Goal: Task Accomplishment & Management: Manage account settings

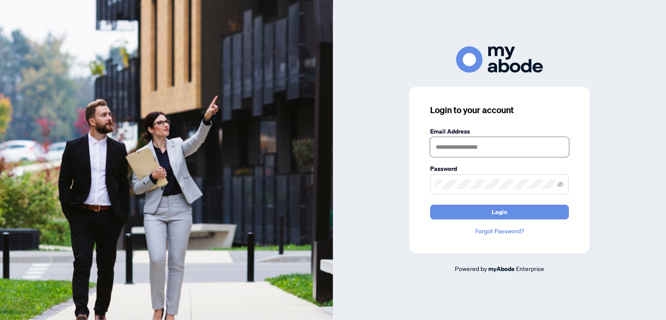
click at [492, 146] on input "text" at bounding box center [499, 147] width 139 height 20
type input "**********"
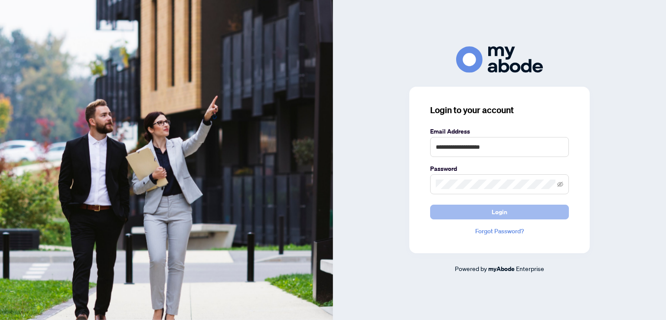
click at [503, 213] on span "Login" at bounding box center [499, 212] width 16 height 14
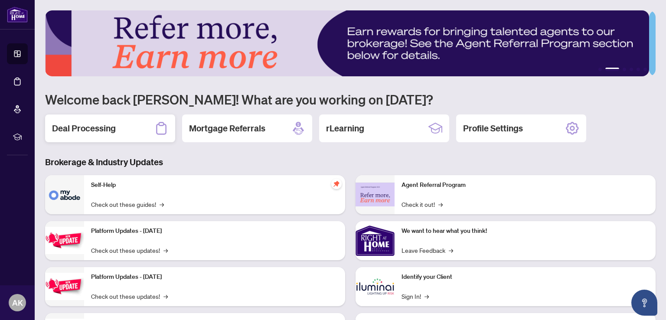
click at [102, 128] on h2 "Deal Processing" at bounding box center [84, 128] width 64 height 12
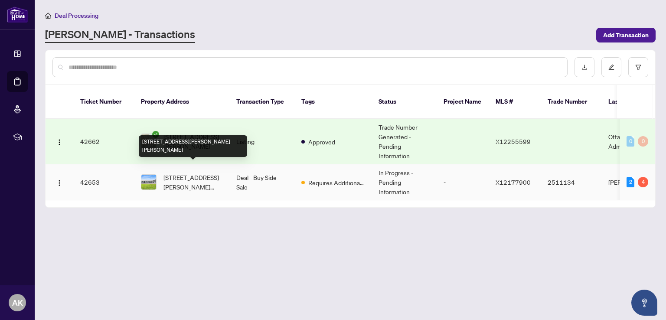
click at [192, 172] on span "[STREET_ADDRESS][PERSON_NAME][PERSON_NAME]" at bounding box center [192, 181] width 59 height 19
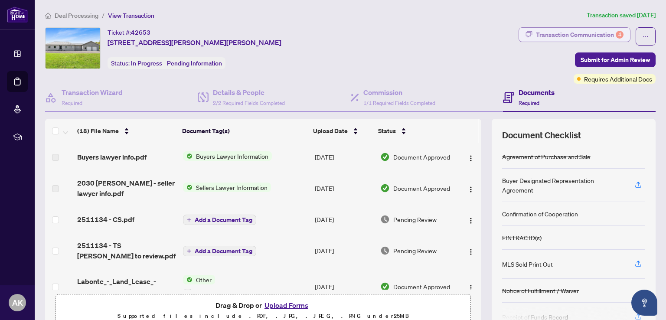
click at [615, 32] on div "4" at bounding box center [619, 35] width 8 height 8
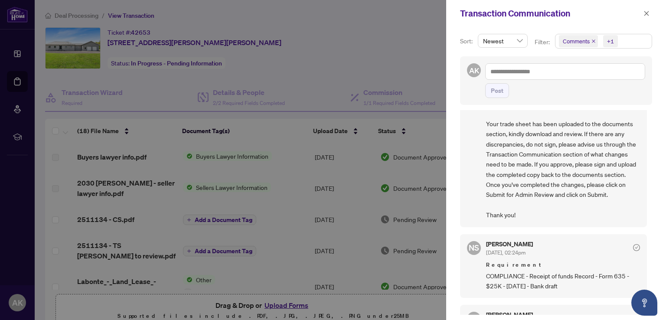
scroll to position [87, 0]
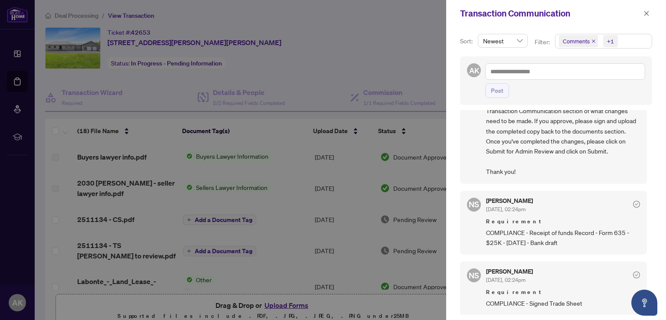
click at [610, 212] on div "[PERSON_NAME] [DATE], 02:24pm Requirement COMPLIANCE - Receipt of funds Record …" at bounding box center [563, 223] width 154 height 50
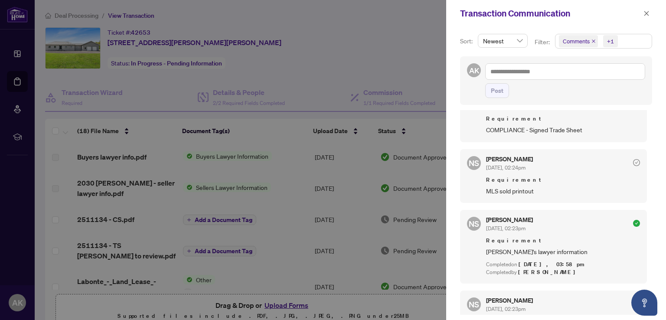
scroll to position [217, 0]
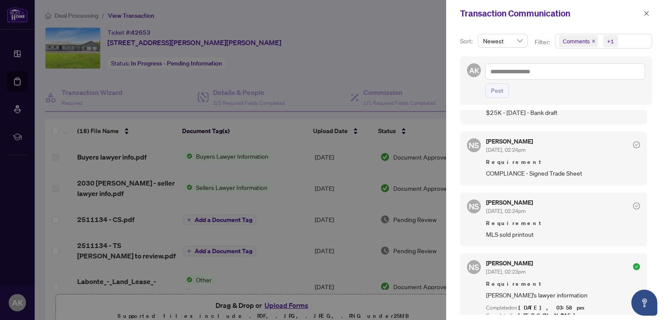
click at [611, 163] on span "Requirement" at bounding box center [563, 162] width 154 height 9
click at [518, 73] on textarea at bounding box center [565, 71] width 160 height 16
type textarea "*"
type textarea "**"
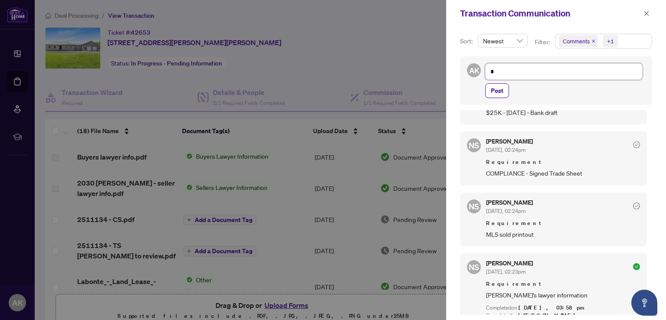
type textarea "**"
type textarea "*"
type textarea "**********"
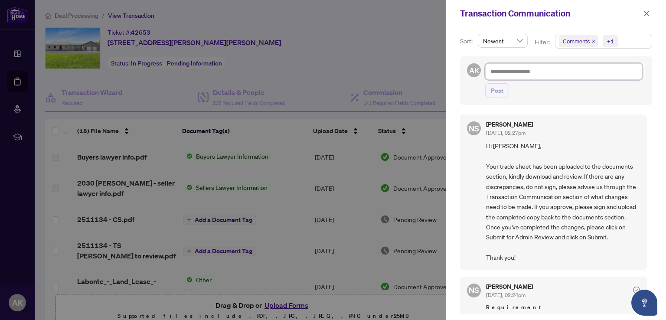
scroll to position [0, 0]
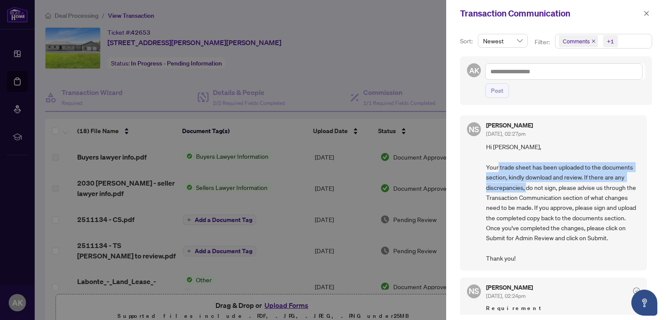
drag, startPoint x: 522, startPoint y: 167, endPoint x: 550, endPoint y: 182, distance: 32.6
click at [550, 182] on span "Hi [PERSON_NAME], Your trade sheet has been uploaded to the documents section, …" at bounding box center [563, 203] width 154 height 122
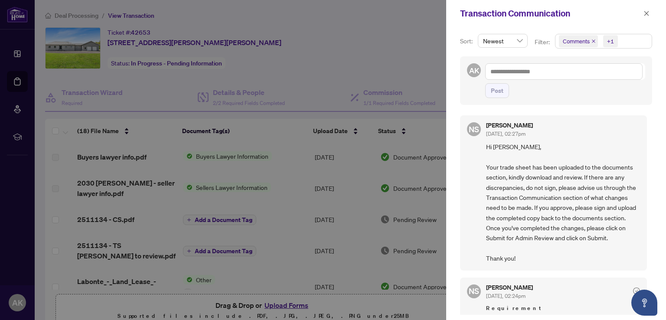
click at [553, 198] on span "Hi [PERSON_NAME], Your trade sheet has been uploaded to the documents section, …" at bounding box center [563, 203] width 154 height 122
click at [266, 125] on div at bounding box center [333, 160] width 666 height 320
click at [646, 12] on icon "close" at bounding box center [646, 13] width 6 height 6
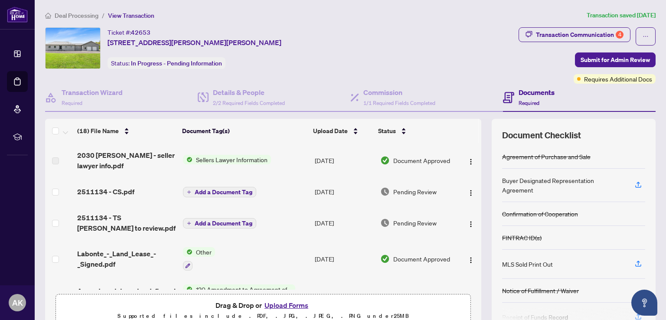
scroll to position [43, 0]
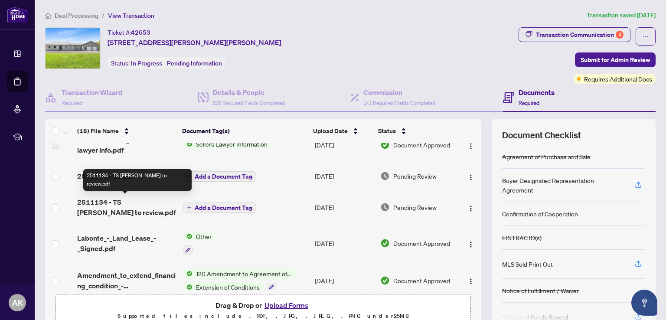
click at [128, 202] on span "2511134 - TS [PERSON_NAME] to review.pdf" at bounding box center [126, 207] width 98 height 21
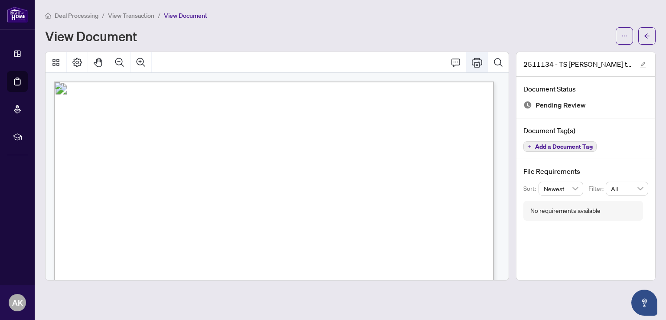
click at [479, 60] on icon "Print" at bounding box center [476, 63] width 10 height 10
click at [476, 65] on icon "Print" at bounding box center [476, 63] width 10 height 10
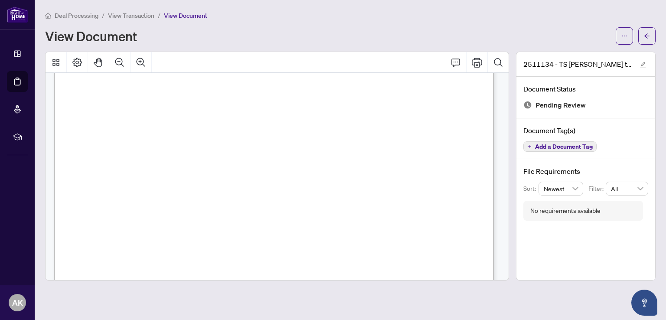
scroll to position [378, 0]
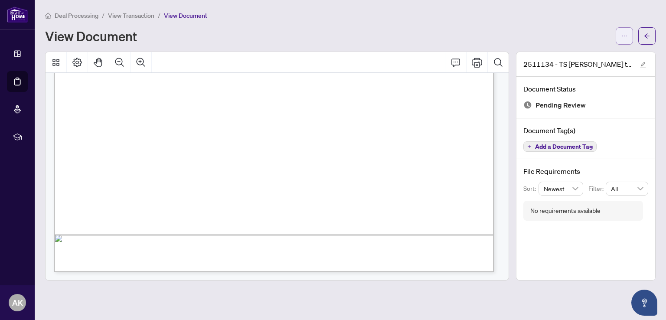
click at [623, 34] on icon "ellipsis" at bounding box center [624, 36] width 6 height 6
click at [568, 55] on span "Download" at bounding box center [593, 55] width 66 height 10
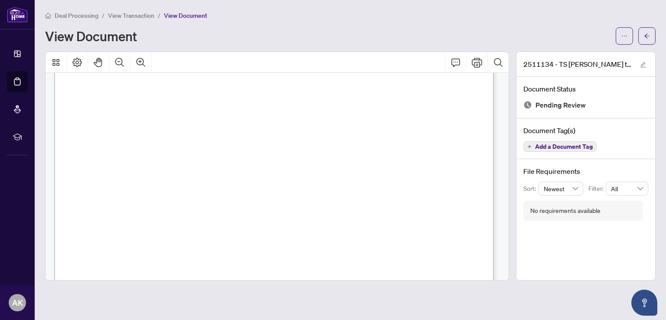
scroll to position [32, 0]
click at [649, 37] on icon "arrow-left" at bounding box center [646, 36] width 6 height 6
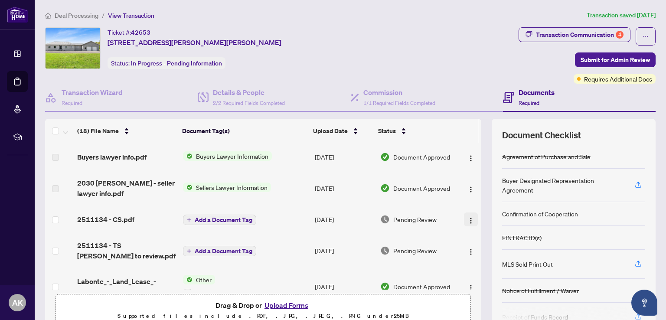
click at [467, 221] on img "button" at bounding box center [470, 220] width 7 height 7
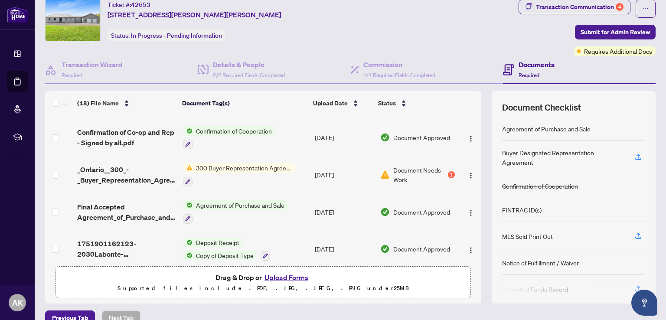
scroll to position [42, 0]
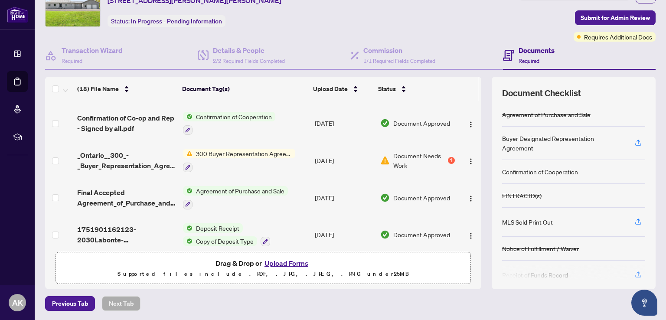
click at [292, 263] on button "Upload Forms" at bounding box center [286, 262] width 49 height 11
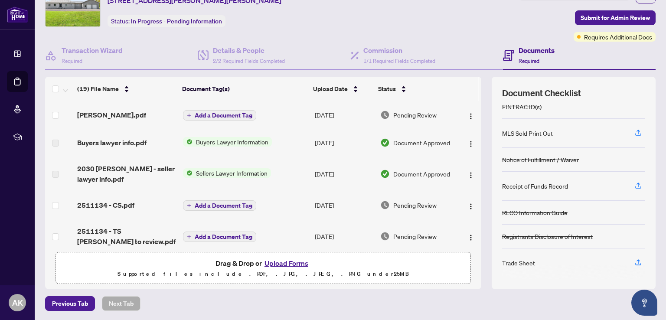
click at [195, 113] on span "Add a Document Tag" at bounding box center [224, 115] width 58 height 6
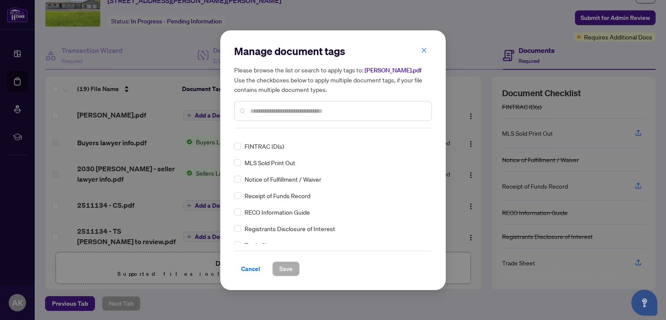
scroll to position [87, 0]
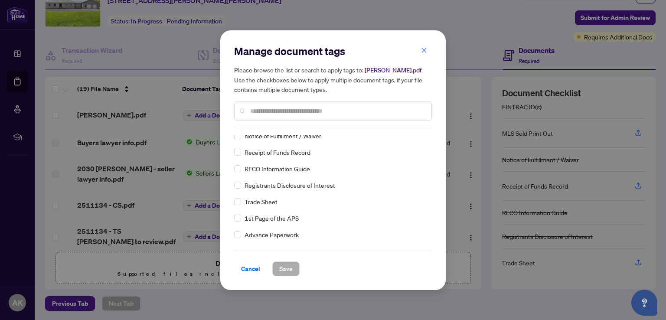
click at [267, 201] on span "Trade Sheet" at bounding box center [260, 202] width 33 height 10
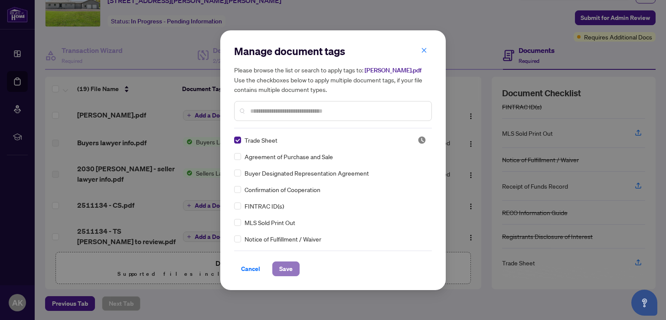
click at [284, 269] on span "Save" at bounding box center [285, 269] width 13 height 14
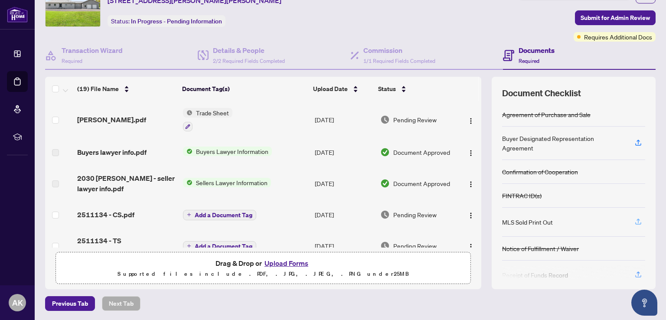
click at [634, 218] on icon "button" at bounding box center [638, 222] width 8 height 8
